Goal: Information Seeking & Learning: Learn about a topic

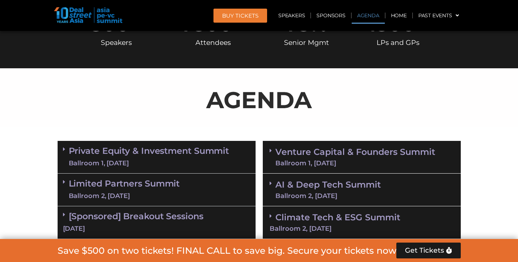
scroll to position [376, 0]
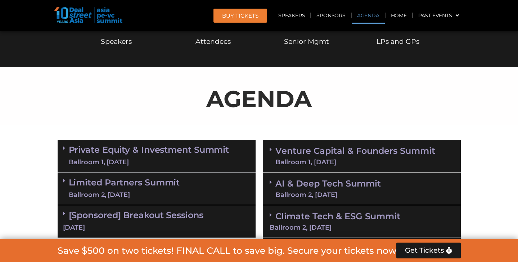
click at [323, 149] on link "Venture Capital & Founders​ Summit Ballroom 1, [DATE]" at bounding box center [355, 156] width 160 height 19
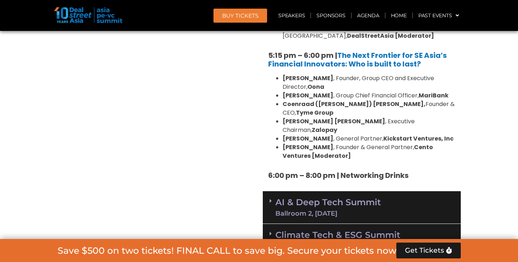
scroll to position [1400, 0]
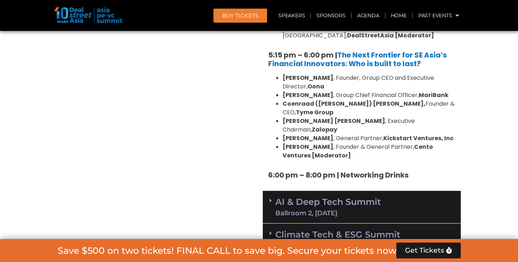
click at [307, 198] on link "AI & Deep Tech Summit Ballroom 2, [DATE]" at bounding box center [327, 207] width 105 height 19
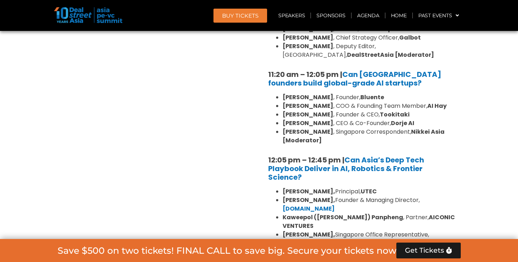
scroll to position [1694, 0]
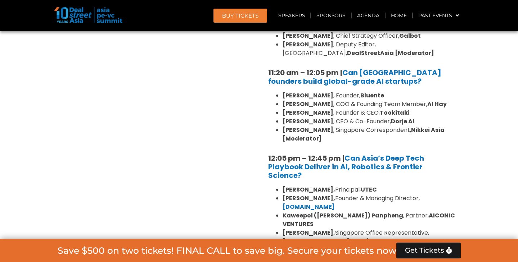
drag, startPoint x: 425, startPoint y: 161, endPoint x: 352, endPoint y: 170, distance: 72.9
click at [352, 238] on b "[GEOGRAPHIC_DATA] iCAP (Kyoto University Innovation Capital)" at bounding box center [369, 246] width 172 height 17
click at [356, 238] on b "[GEOGRAPHIC_DATA] iCAP (Kyoto University Innovation Capital)" at bounding box center [369, 246] width 172 height 17
drag, startPoint x: 356, startPoint y: 171, endPoint x: 347, endPoint y: 181, distance: 14.0
click at [347, 229] on li "[PERSON_NAME], [GEOGRAPHIC_DATA] Office Representative, [GEOGRAPHIC_DATA] iCAP …" at bounding box center [369, 242] width 173 height 26
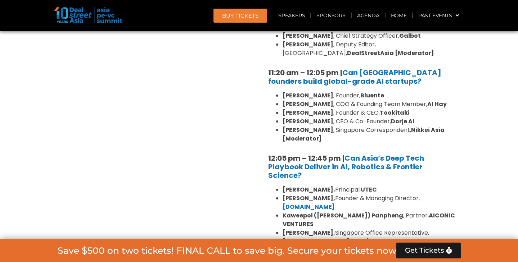
copy b "Kyoto University Innovation Capital)"
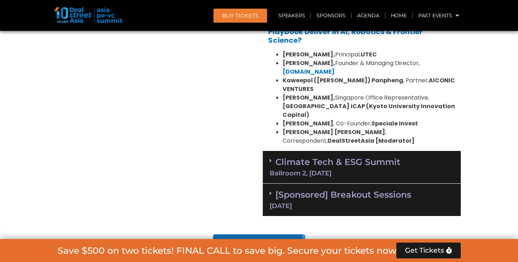
scroll to position [1849, 0]
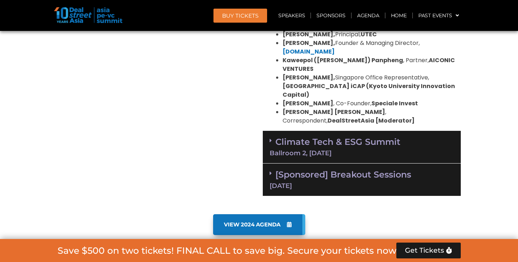
click at [377, 137] on link "Climate Tech & ESG Summit Ballroom 2, [DATE]" at bounding box center [362, 147] width 184 height 20
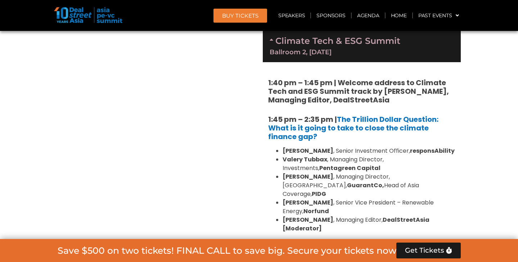
scroll to position [1959, 0]
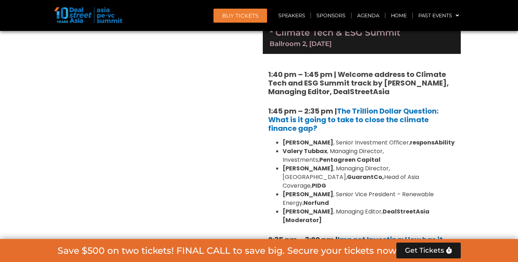
click at [377, 139] on li "[PERSON_NAME] , Senior Investment Officer, responsAbility" at bounding box center [369, 143] width 173 height 9
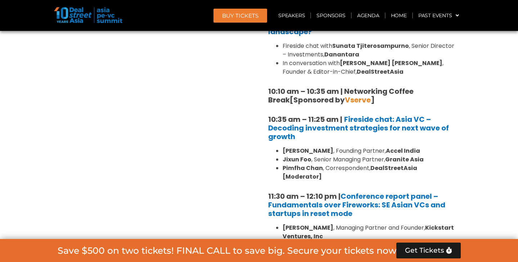
scroll to position [628, 0]
click at [340, 52] on strong "Danantara" at bounding box center [341, 54] width 35 height 8
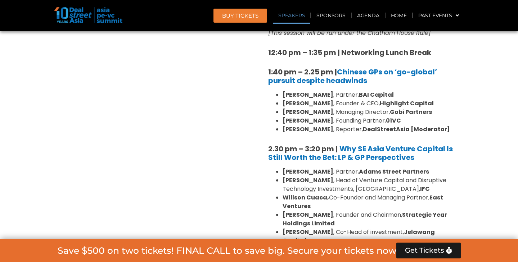
scroll to position [970, 0]
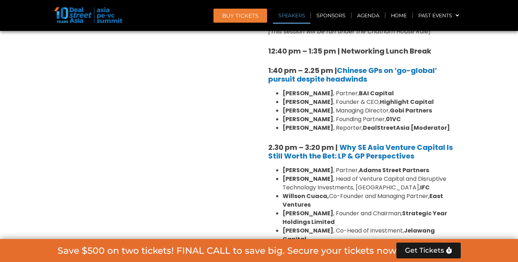
drag, startPoint x: 393, startPoint y: 214, endPoint x: 445, endPoint y: 216, distance: 51.6
click at [445, 227] on li "[PERSON_NAME] , Co-Head of investment, Jelawang Capital" at bounding box center [369, 235] width 173 height 17
drag, startPoint x: 408, startPoint y: 170, endPoint x: 432, endPoint y: 170, distance: 23.8
click at [432, 175] on li "[PERSON_NAME] , Head of Venture Capital and Disruptive Technology Investments, …" at bounding box center [369, 183] width 173 height 17
drag, startPoint x: 343, startPoint y: 153, endPoint x: 423, endPoint y: 150, distance: 79.3
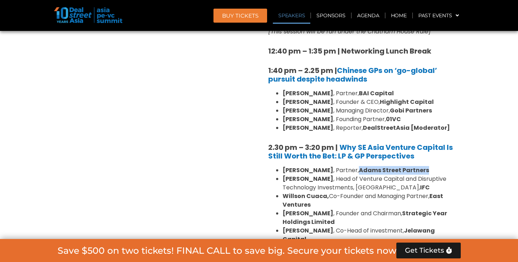
click at [423, 166] on li "[PERSON_NAME] , Partner, [PERSON_NAME] Street Partners" at bounding box center [369, 170] width 173 height 9
click at [413, 192] on li "[PERSON_NAME], Co-Founder and Managing Partner, East Ventures" at bounding box center [369, 200] width 173 height 17
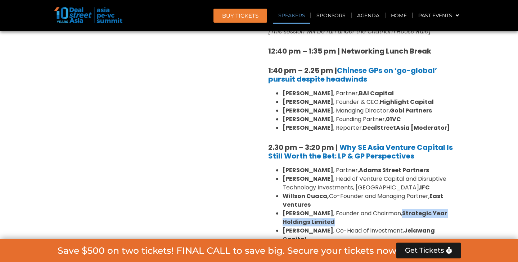
drag, startPoint x: 395, startPoint y: 193, endPoint x: 359, endPoint y: 203, distance: 37.7
click at [359, 210] on li "[PERSON_NAME] , Founder and Chairman, Strategic Year Holdings Limited" at bounding box center [369, 218] width 173 height 17
copy li "Strategic Year Holdings Limited"
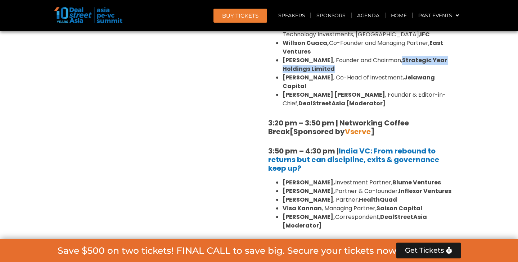
scroll to position [1122, 0]
